Goal: Transaction & Acquisition: Purchase product/service

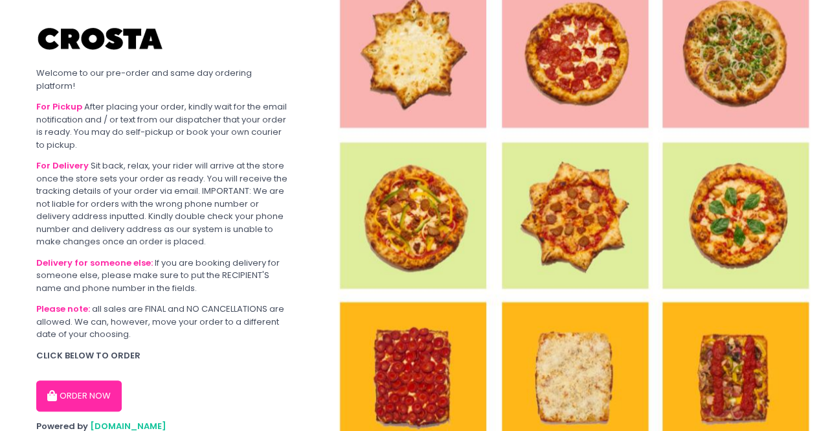
scroll to position [32, 0]
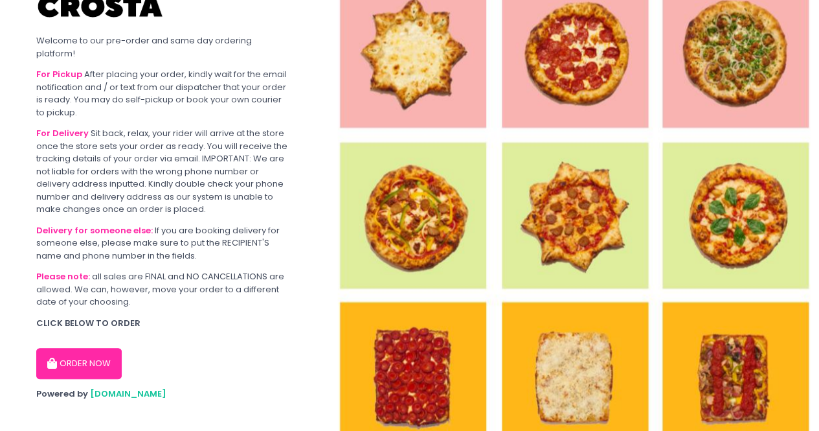
click at [82, 350] on button "ORDER NOW" at bounding box center [79, 363] width 86 height 31
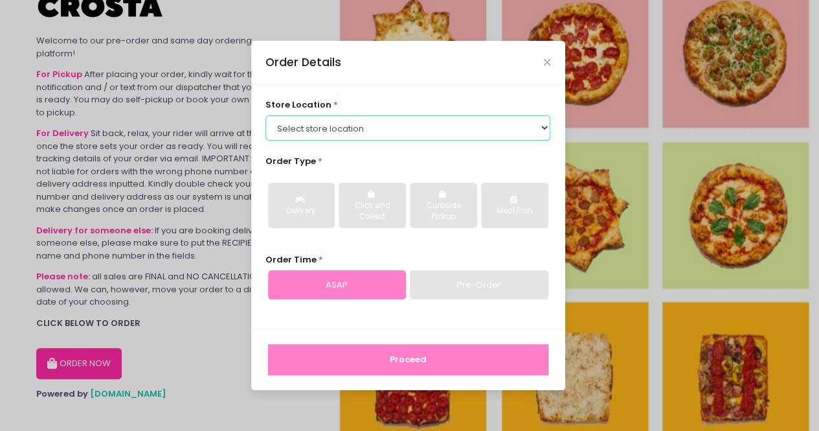
click at [537, 134] on select "Select store location [PERSON_NAME] Pizza - [PERSON_NAME] Pizza - [GEOGRAPHIC_D…" at bounding box center [408, 127] width 285 height 25
select select "5fabb2e53664a8677beaeb89"
click at [266, 115] on select "Select store location [PERSON_NAME] Pizza - [PERSON_NAME] Pizza - [GEOGRAPHIC_D…" at bounding box center [408, 127] width 285 height 25
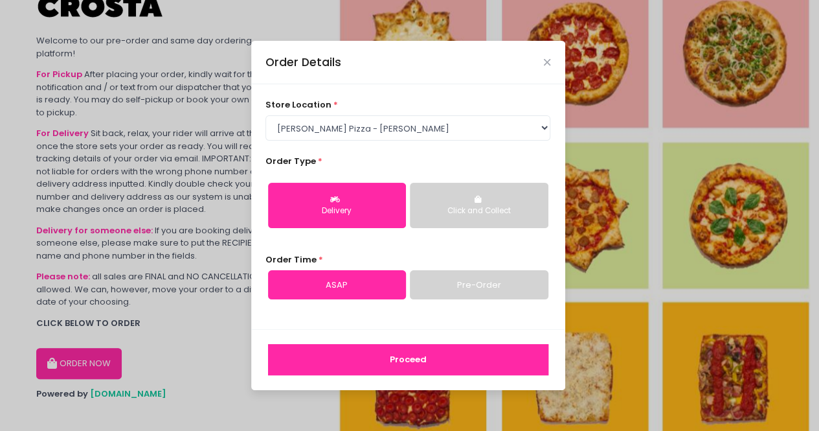
click at [441, 284] on link "Pre-Order" at bounding box center [479, 285] width 138 height 30
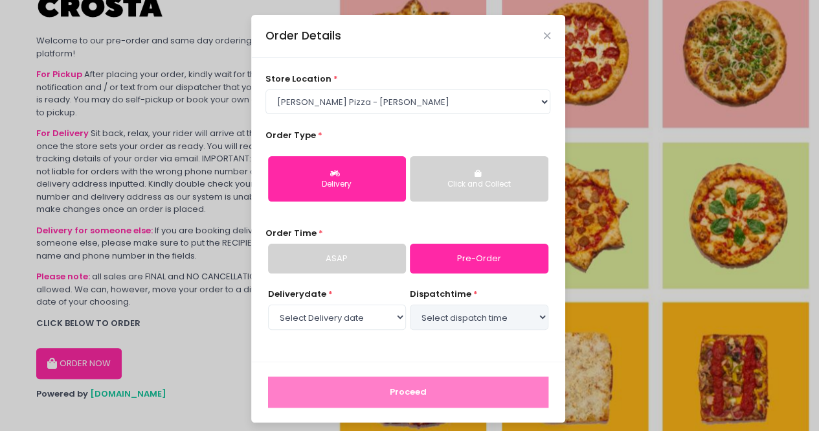
select select "[DATE]"
click at [499, 181] on div "Click and Collect" at bounding box center [479, 185] width 120 height 12
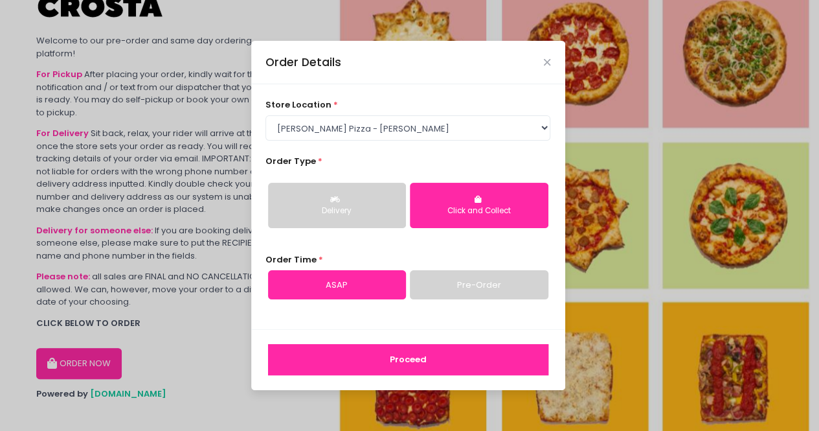
click at [475, 293] on link "Pre-Order" at bounding box center [479, 285] width 138 height 30
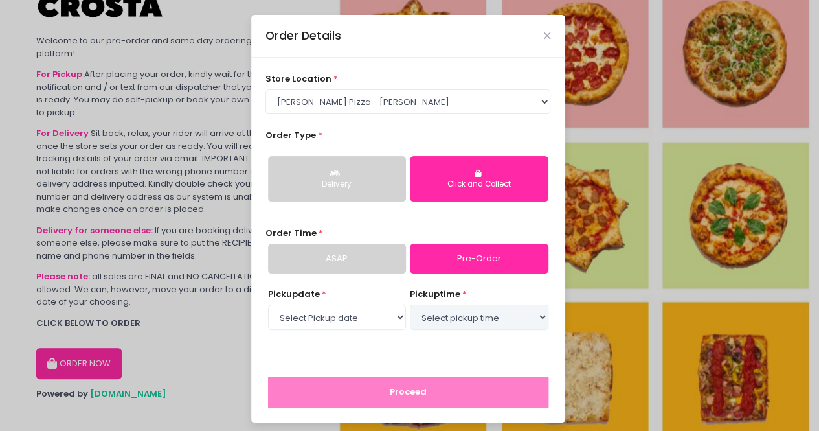
select select "[DATE]"
click at [538, 318] on select "Select pickup time 05:30 PM - 06:00 PM 06:00 PM - 06:30 PM 06:30 PM - 07:00 PM …" at bounding box center [479, 316] width 138 height 25
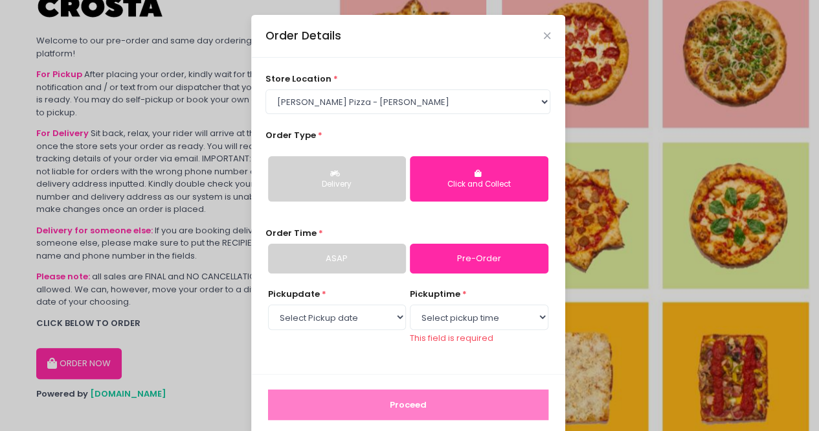
click at [337, 254] on link "ASAP" at bounding box center [337, 259] width 138 height 30
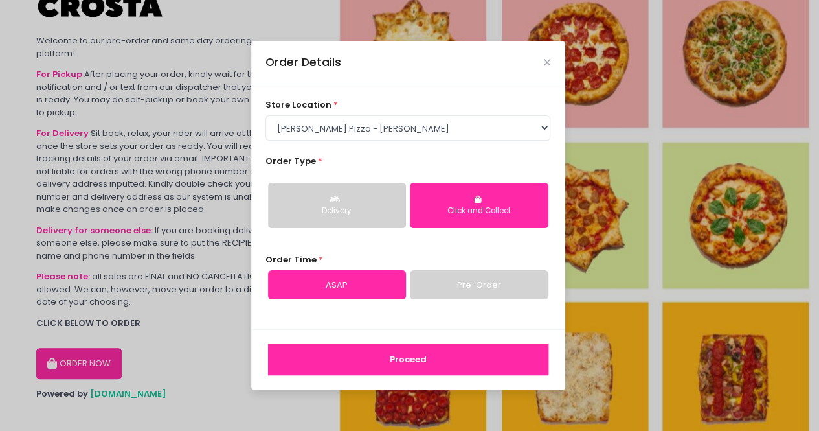
click at [416, 354] on button "Proceed" at bounding box center [408, 359] width 281 height 31
